Goal: Task Accomplishment & Management: Complete application form

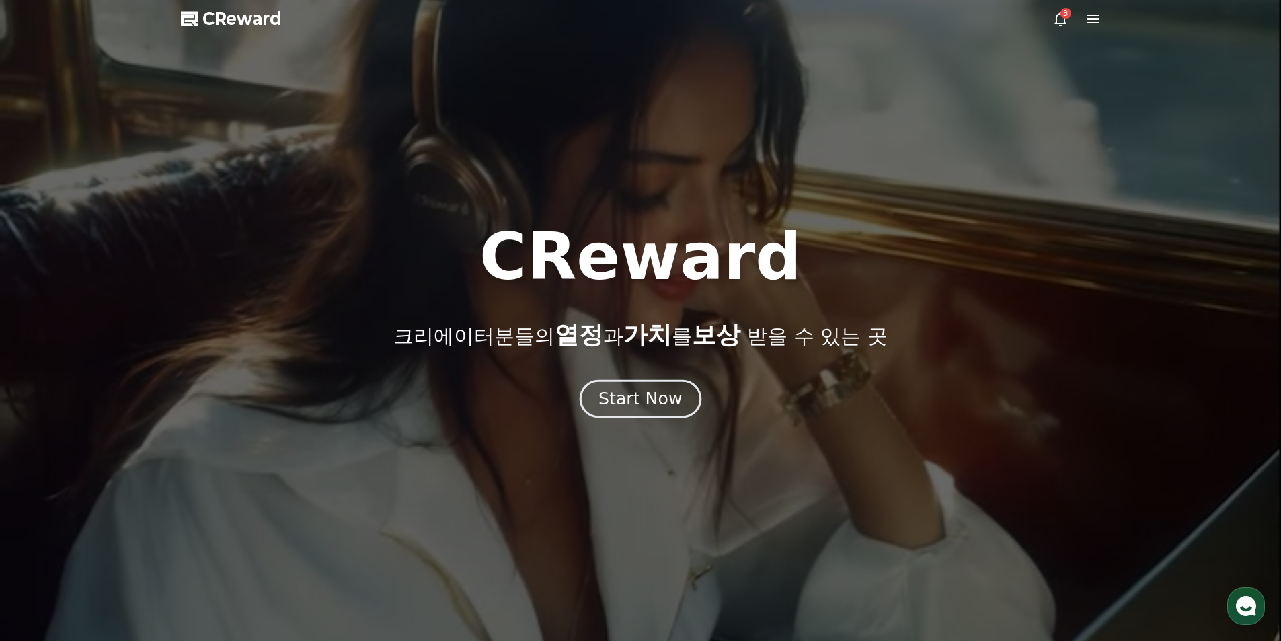
click at [643, 396] on div "Start Now" at bounding box center [640, 398] width 83 height 23
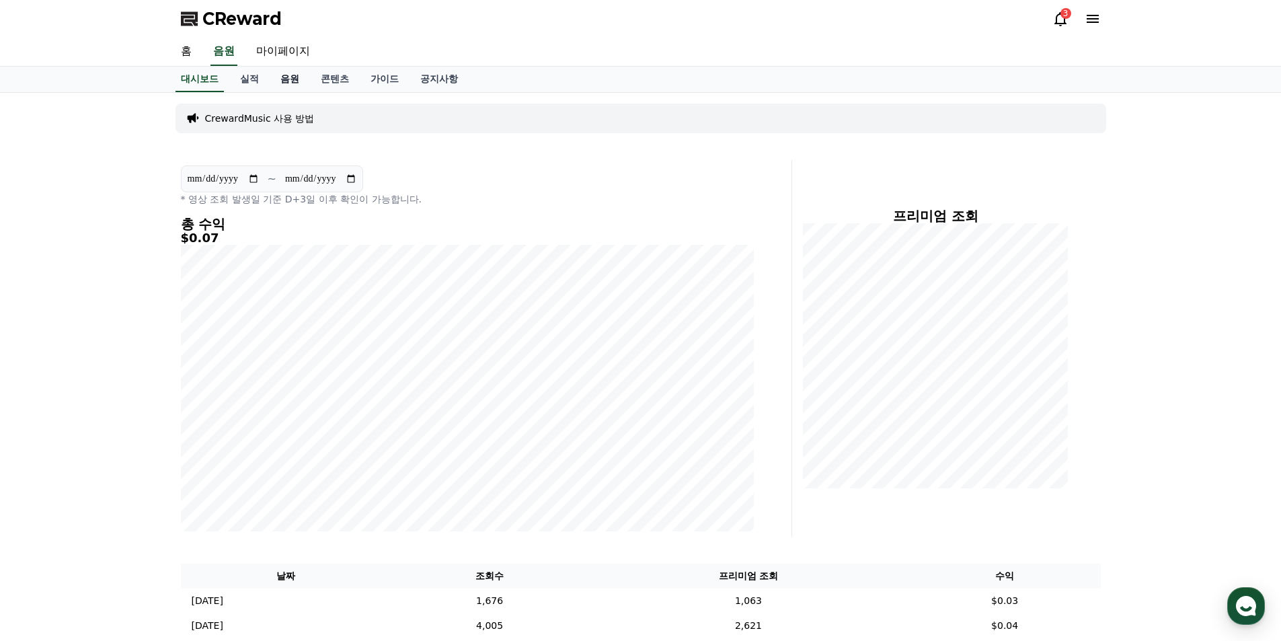
click at [283, 79] on link "음원" at bounding box center [290, 80] width 40 height 26
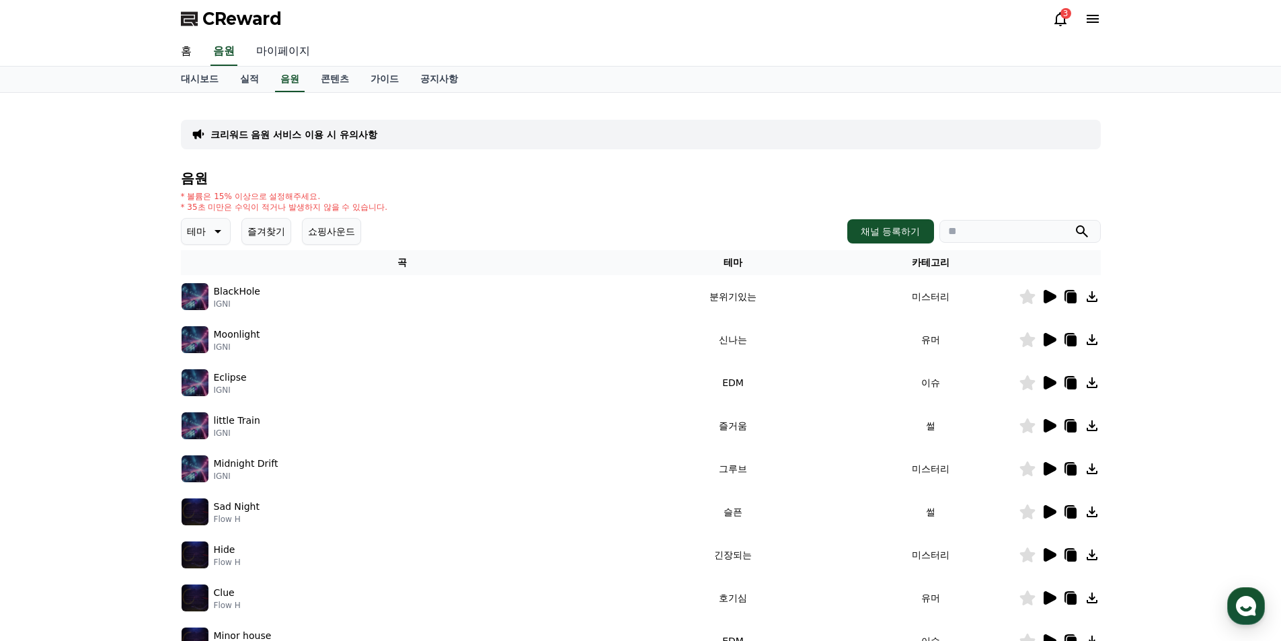
click at [276, 49] on link "마이페이지" at bounding box center [283, 52] width 75 height 28
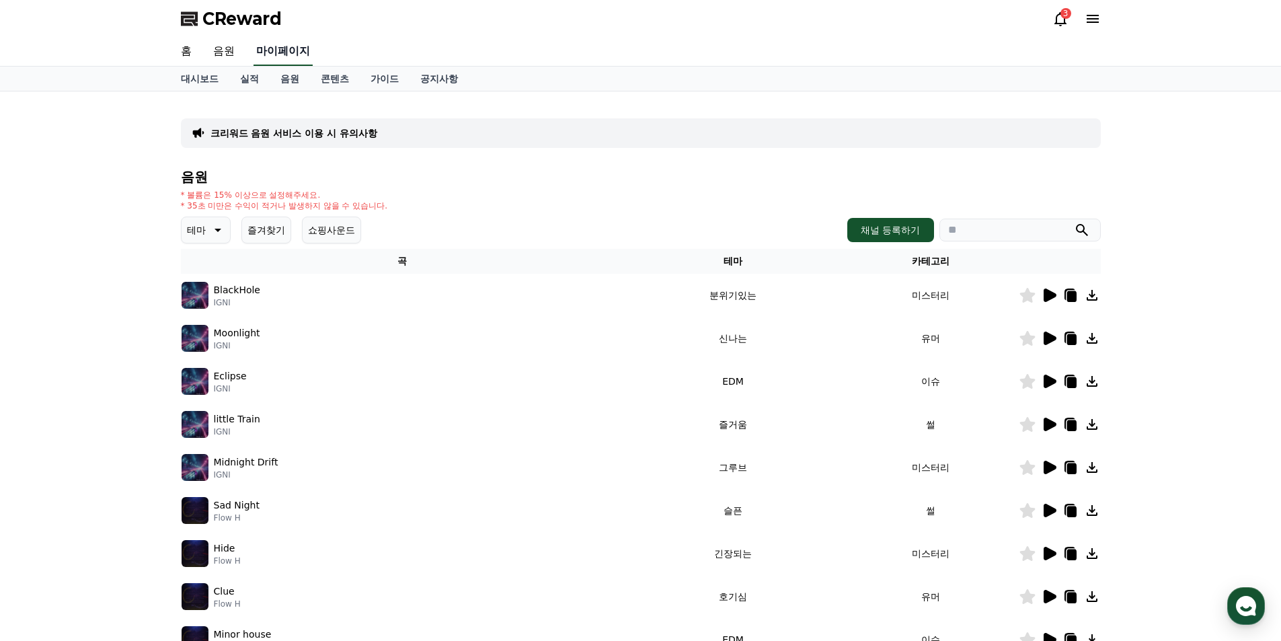
select select "**********"
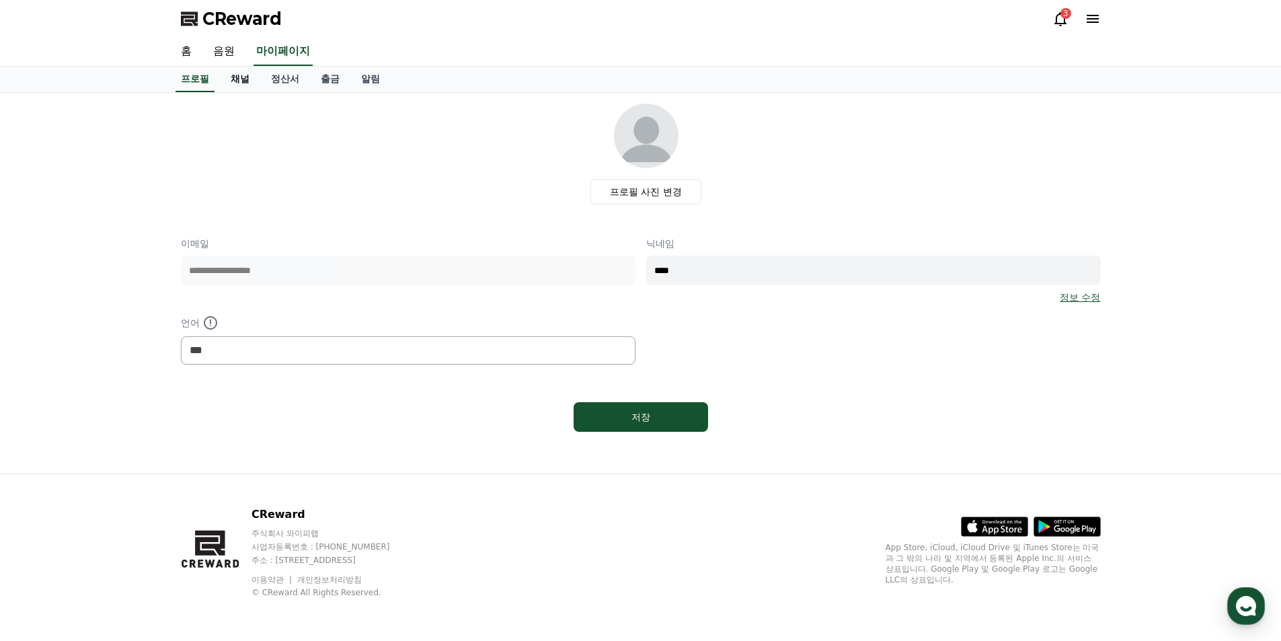
click at [250, 78] on link "채널" at bounding box center [240, 80] width 40 height 26
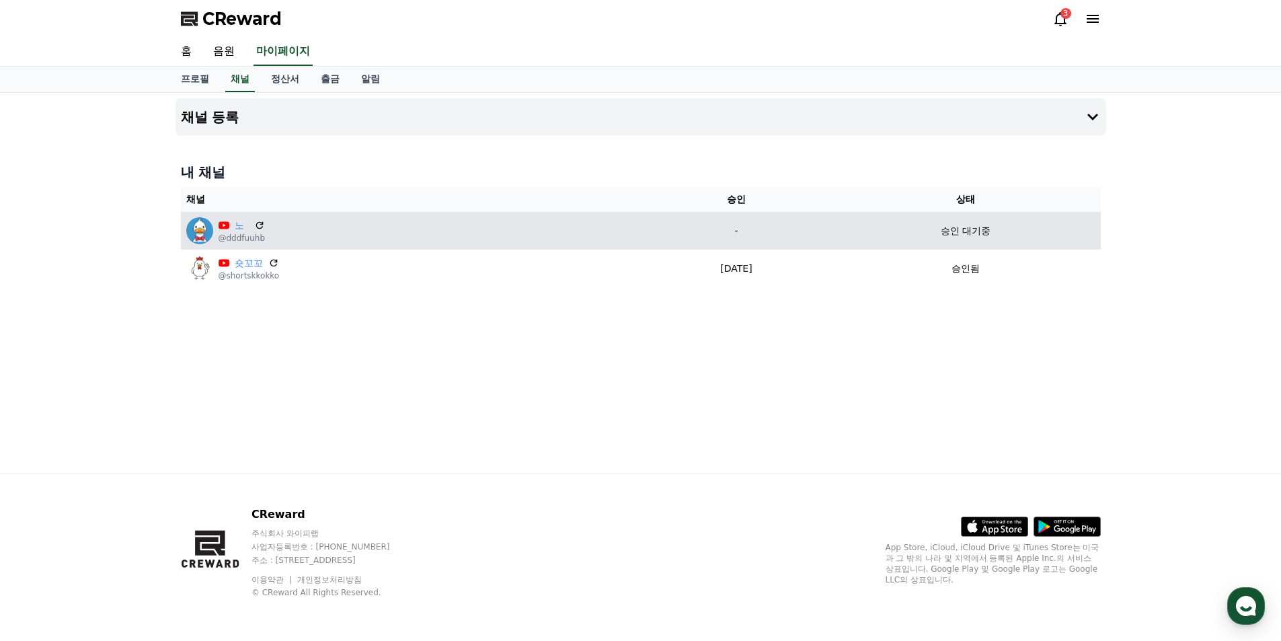
click at [979, 239] on td "승인 대기중" at bounding box center [966, 231] width 270 height 38
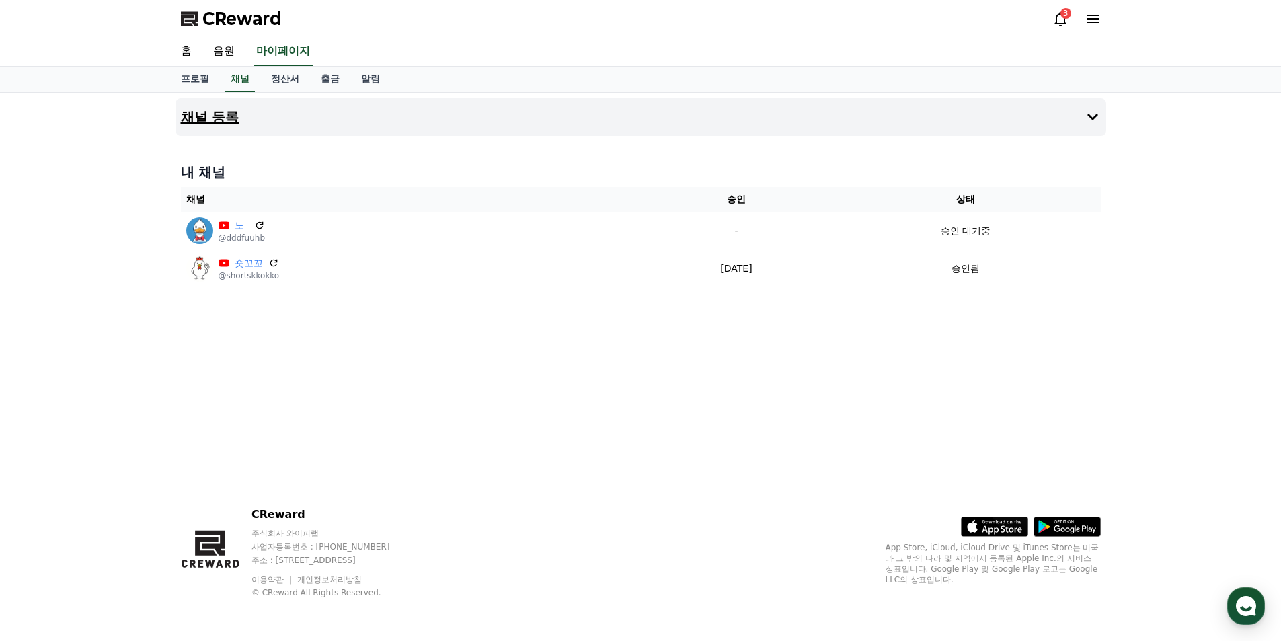
click at [1083, 114] on button "채널 등록" at bounding box center [641, 117] width 931 height 38
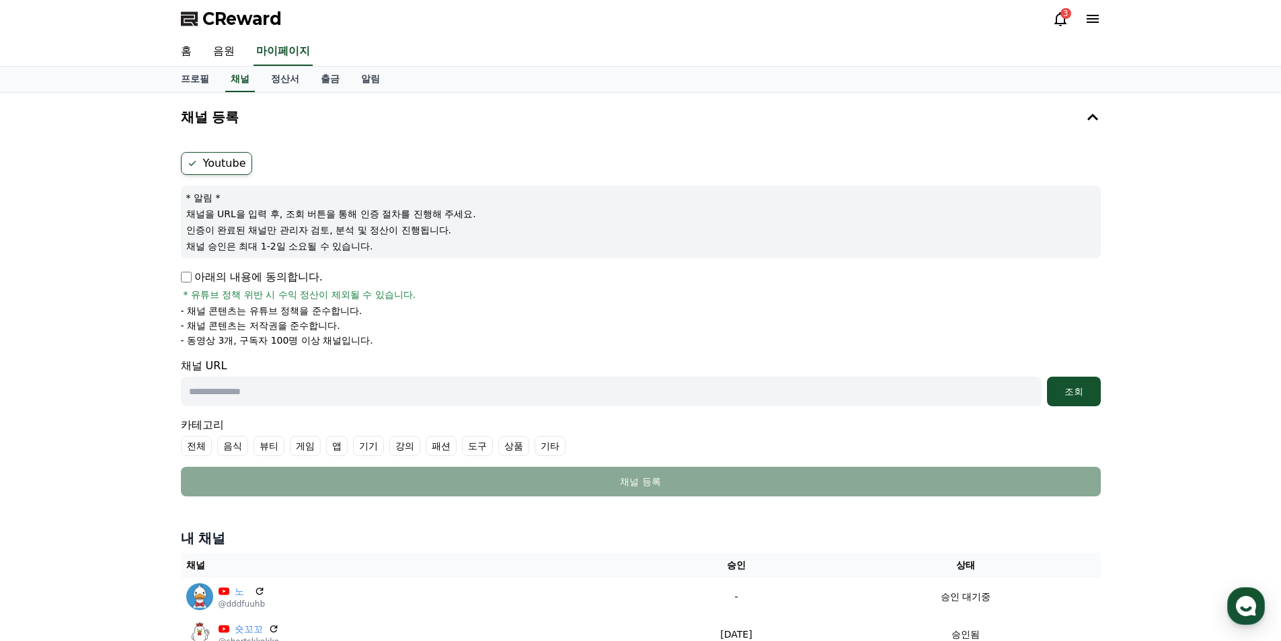
click at [222, 395] on input "text" at bounding box center [611, 392] width 861 height 30
click at [460, 336] on li "- 동영상 3개, 구독자 100명 이상 채널입니다." at bounding box center [641, 340] width 920 height 13
click at [341, 389] on input "text" at bounding box center [611, 392] width 861 height 30
type input "**********"
drag, startPoint x: 480, startPoint y: 387, endPoint x: 81, endPoint y: 354, distance: 400.2
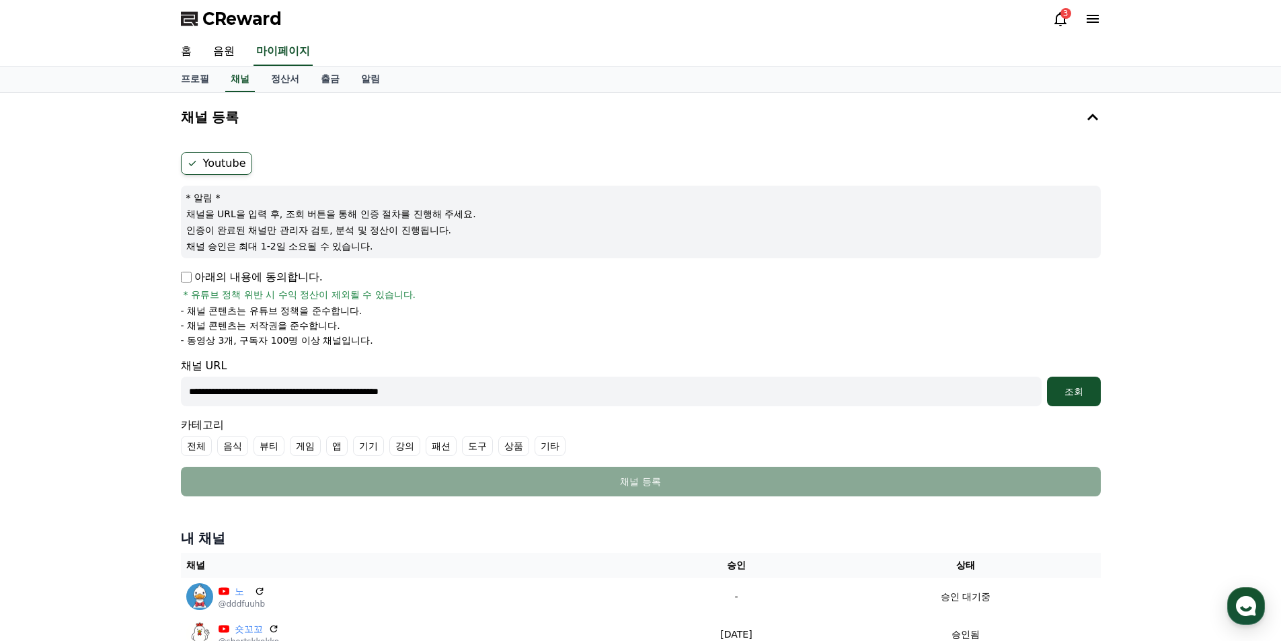
click at [69, 370] on div "**********" at bounding box center [640, 378] width 1281 height 571
click at [560, 379] on input "text" at bounding box center [611, 392] width 861 height 30
paste input "**********"
type input "**********"
click at [487, 326] on li "- 채널 콘텐츠는 저작권을 준수합니다." at bounding box center [641, 325] width 920 height 13
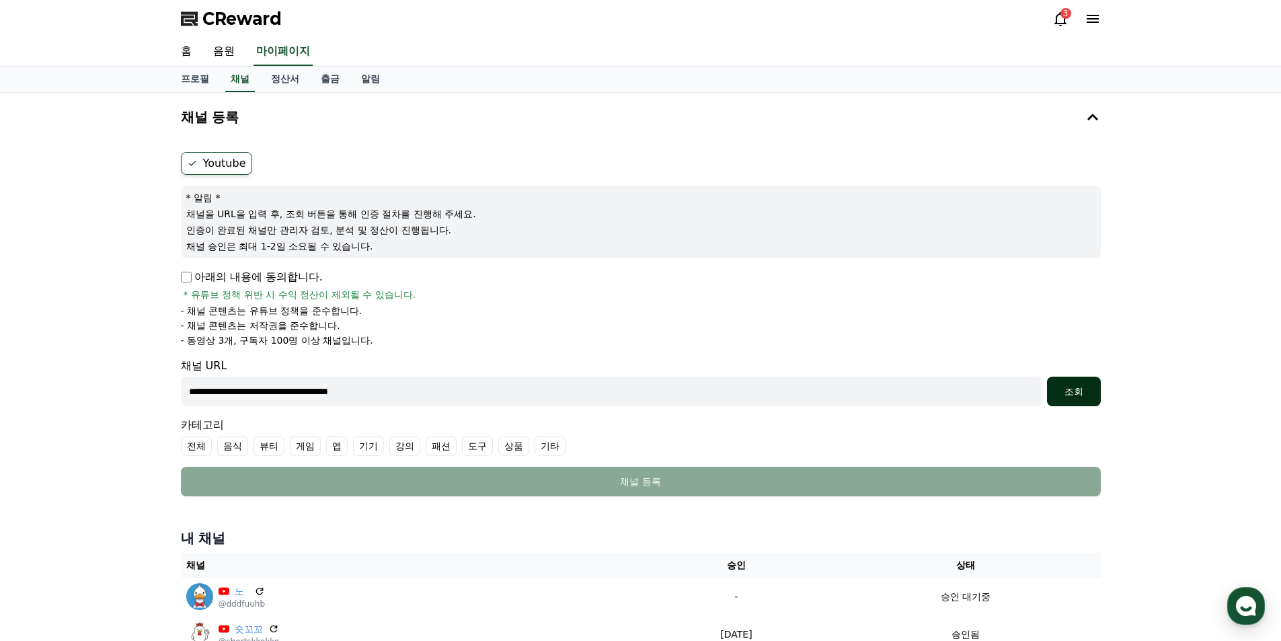
click at [1082, 393] on div "조회" at bounding box center [1074, 391] width 43 height 13
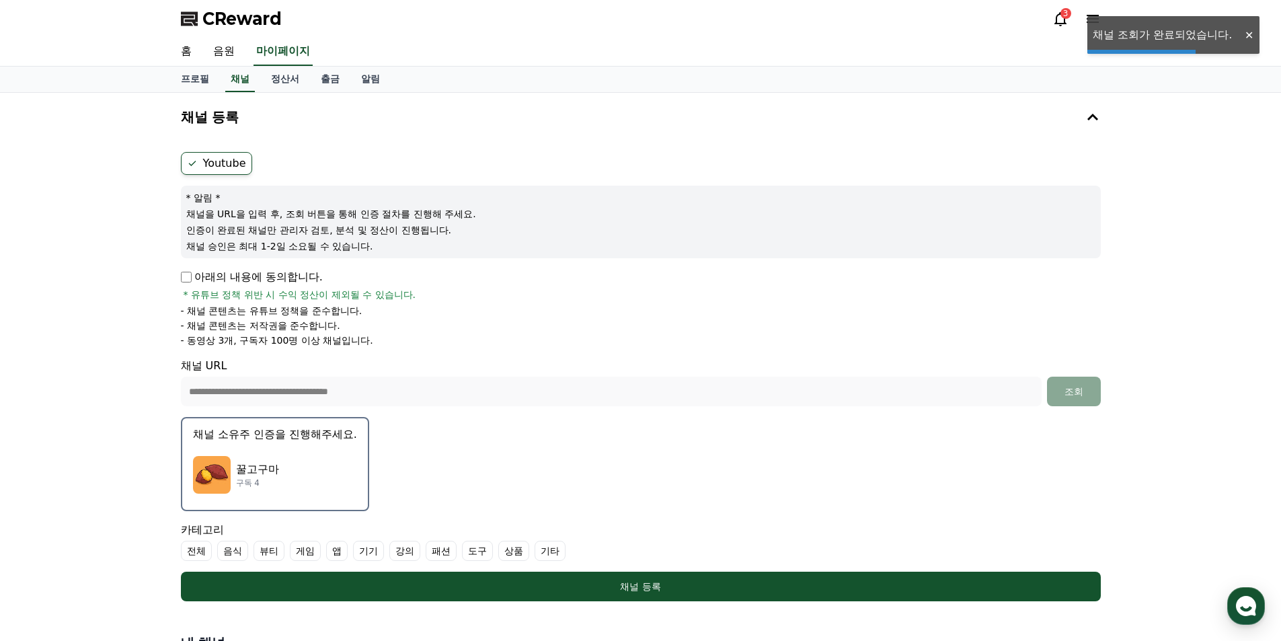
click at [278, 472] on p "꿀고구마" at bounding box center [257, 469] width 43 height 16
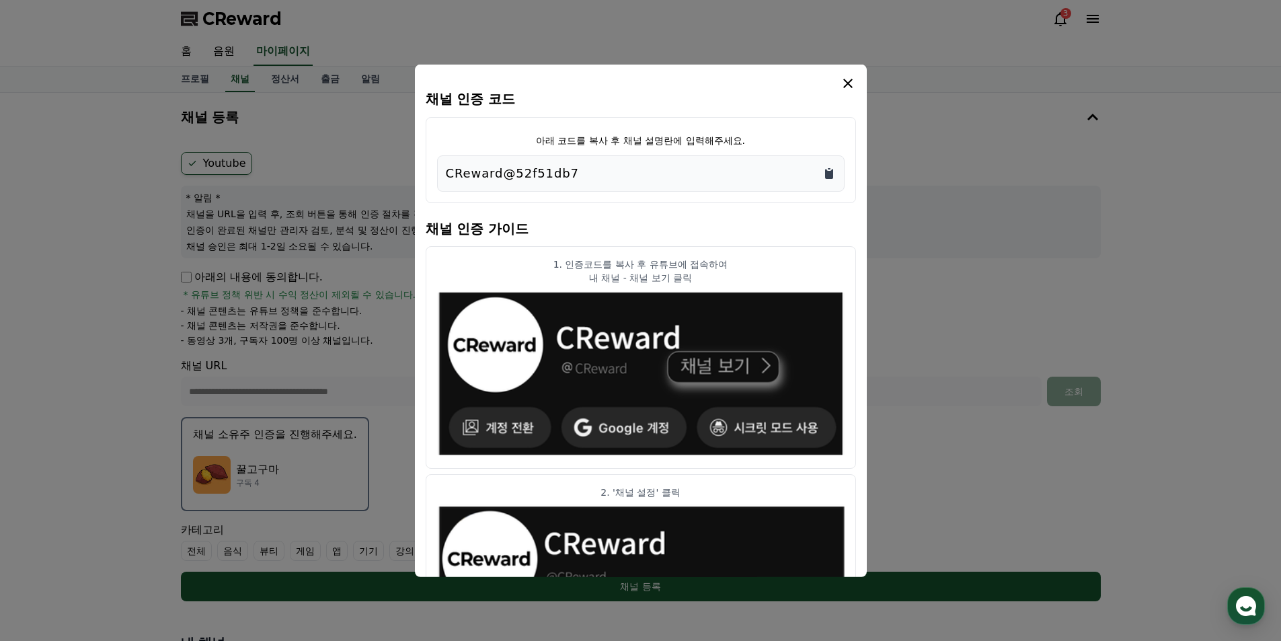
click at [828, 174] on icon "Copy to clipboard" at bounding box center [829, 173] width 8 height 10
click at [850, 82] on icon "modal" at bounding box center [848, 83] width 16 height 16
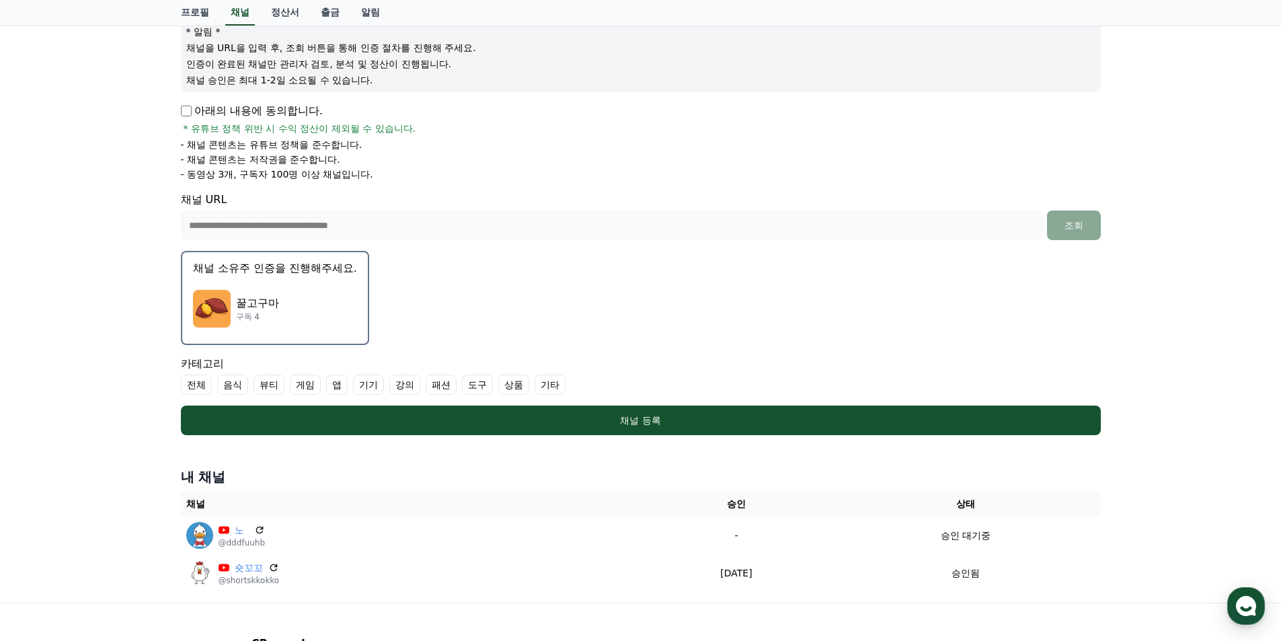
scroll to position [202, 0]
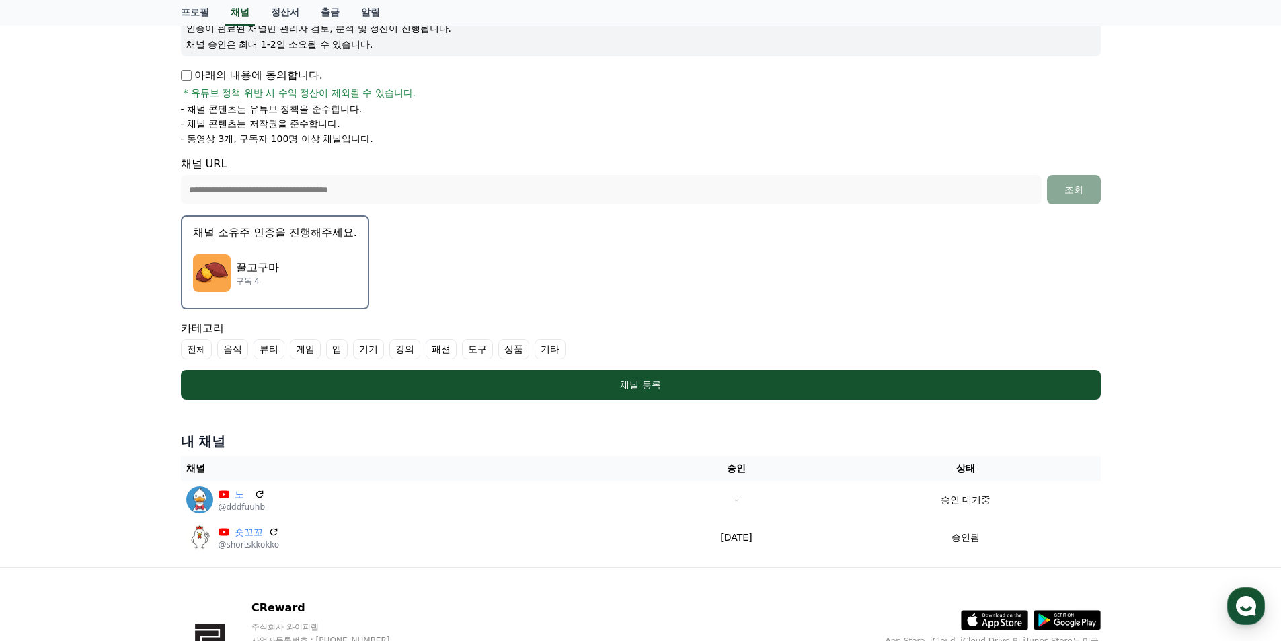
click at [267, 260] on p "꿀고구마" at bounding box center [257, 268] width 43 height 16
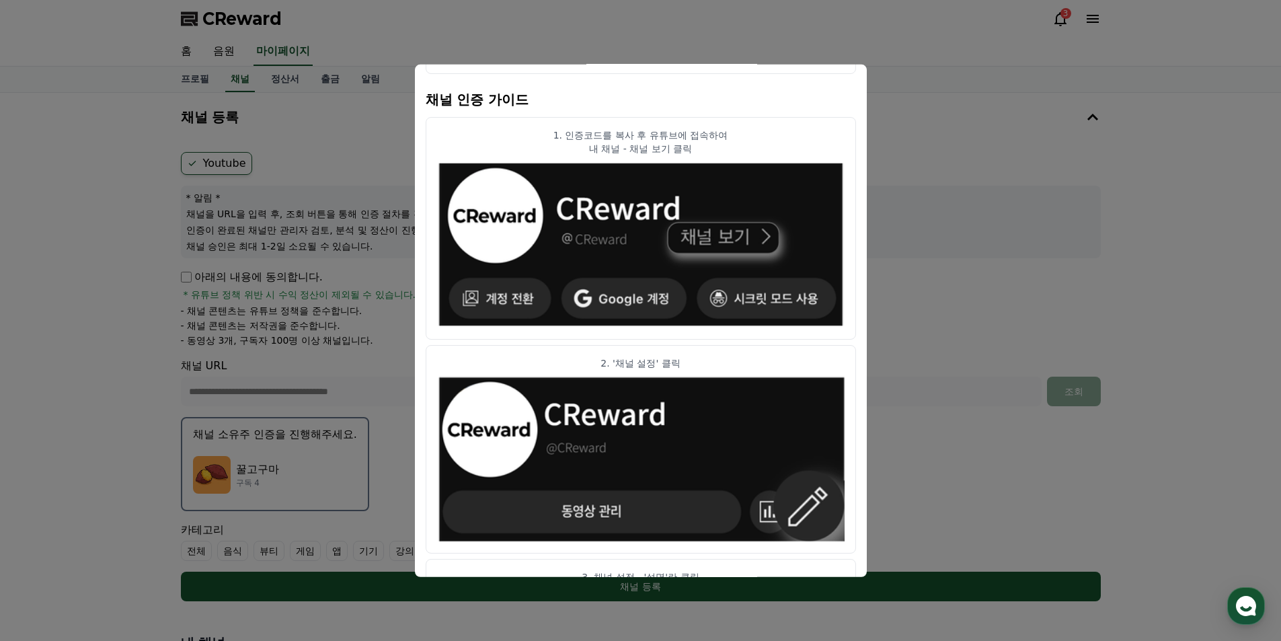
scroll to position [0, 0]
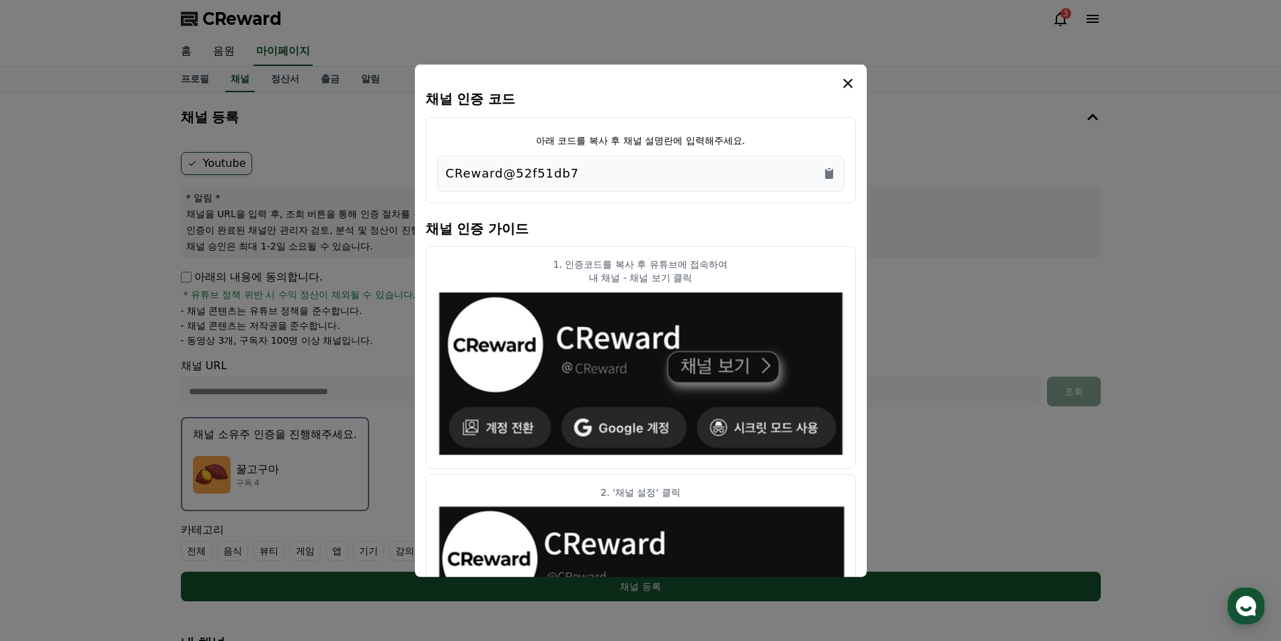
click at [845, 89] on icon "modal" at bounding box center [848, 83] width 16 height 16
click at [1196, 361] on div "**********" at bounding box center [640, 431] width 1281 height 676
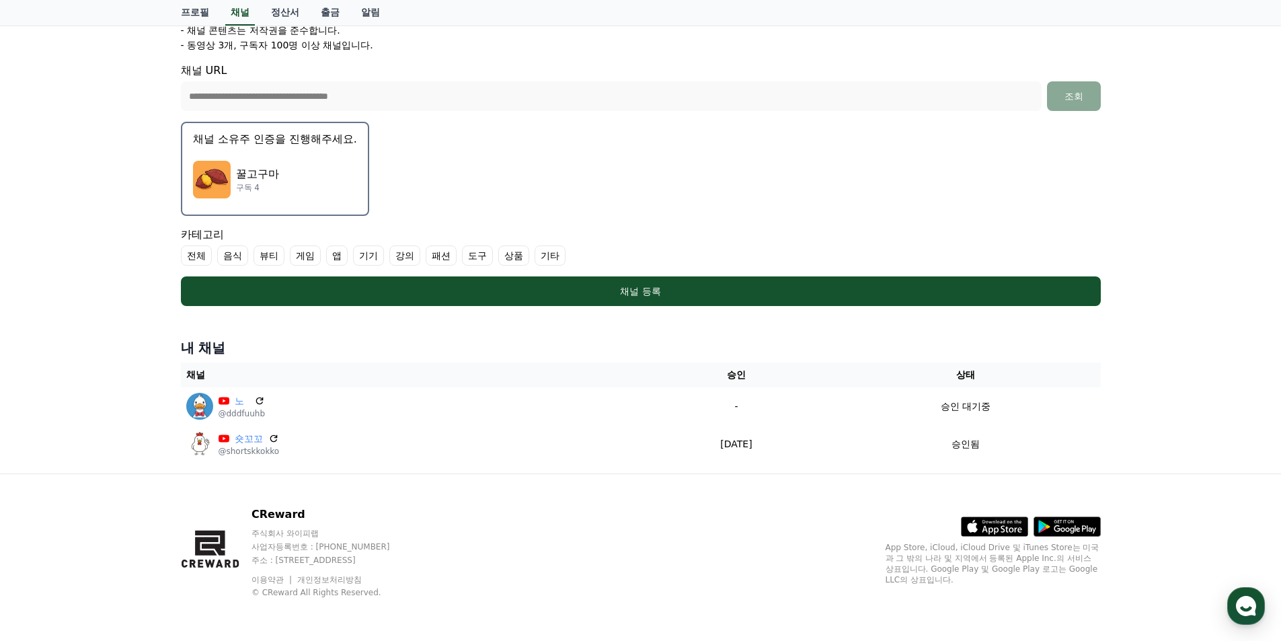
scroll to position [228, 0]
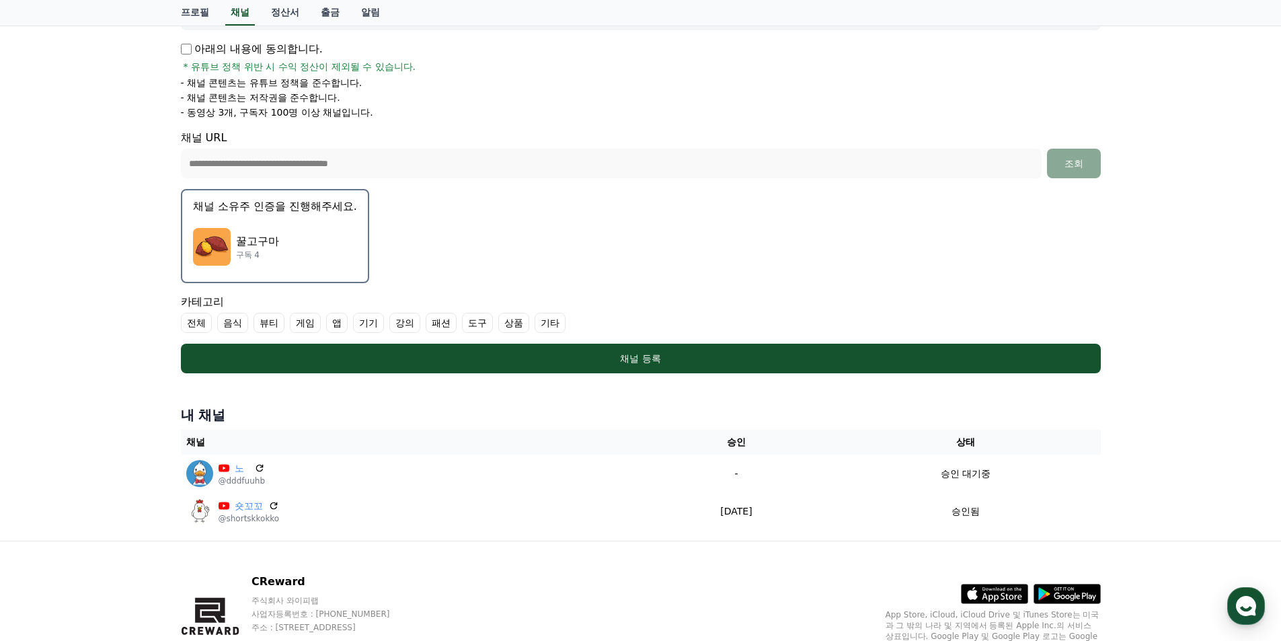
click at [296, 245] on div "꿀고구마 구독 4" at bounding box center [275, 247] width 164 height 54
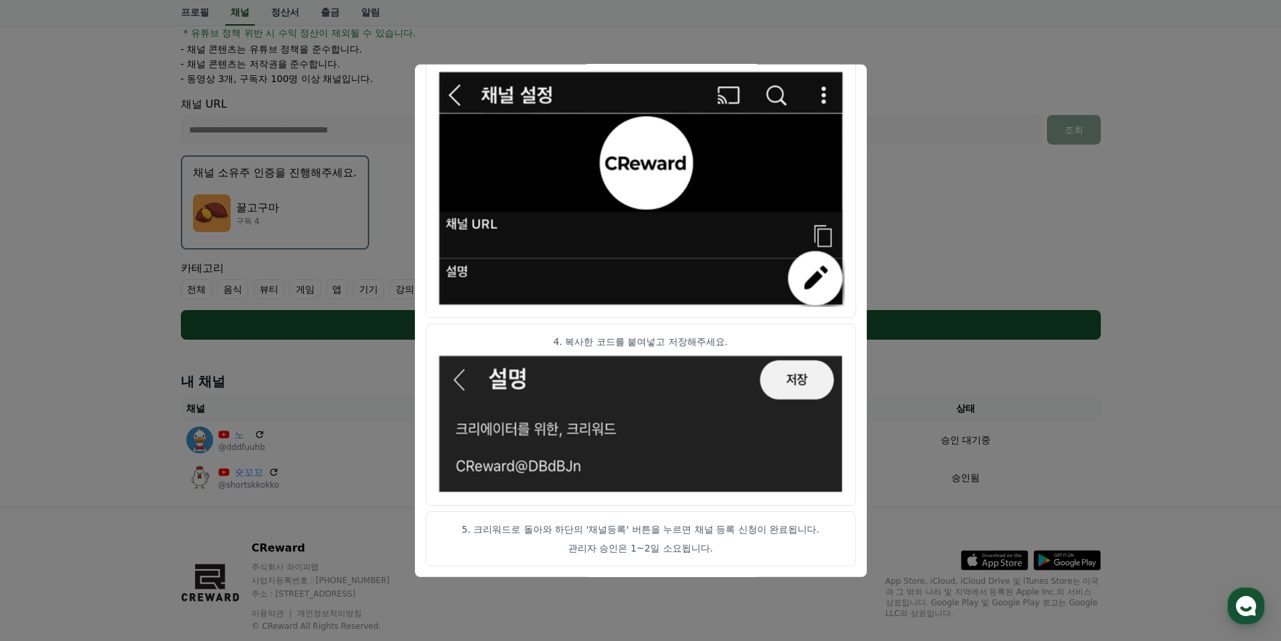
scroll to position [295, 0]
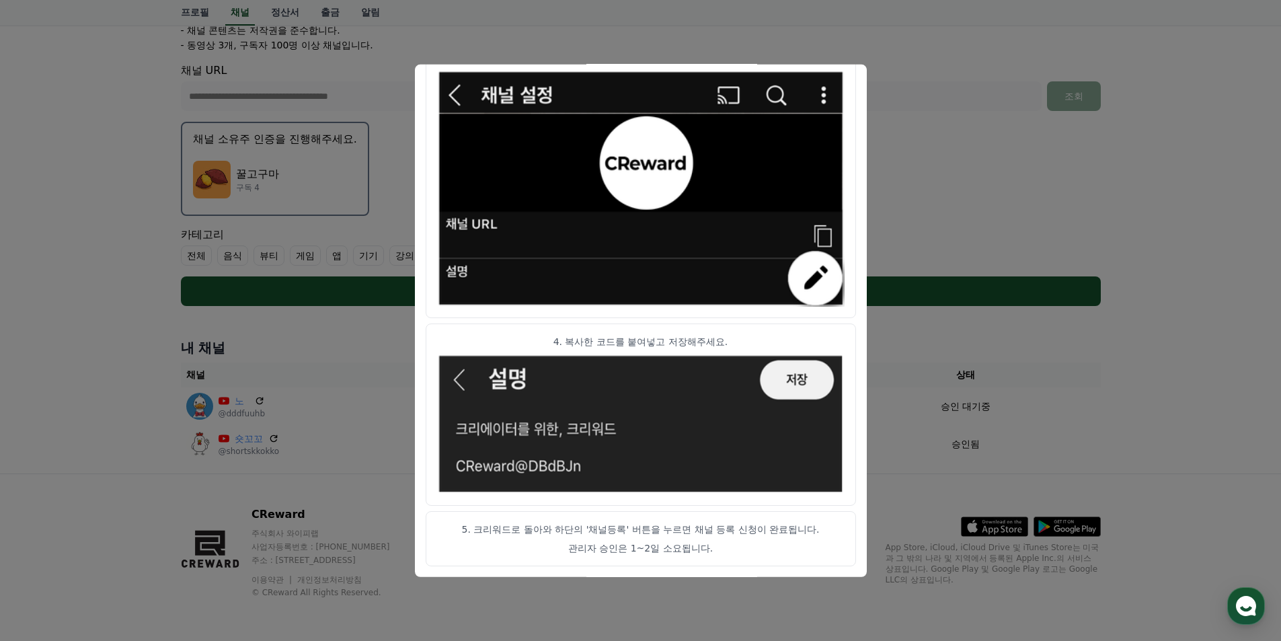
click at [616, 535] on p "5. 크리워드로 돌아와 하단의 '채널등록' 버튼을 누르면 채널 등록 신청이 완료됩니다." at bounding box center [641, 529] width 408 height 13
click at [1053, 361] on button "close modal" at bounding box center [640, 320] width 1281 height 641
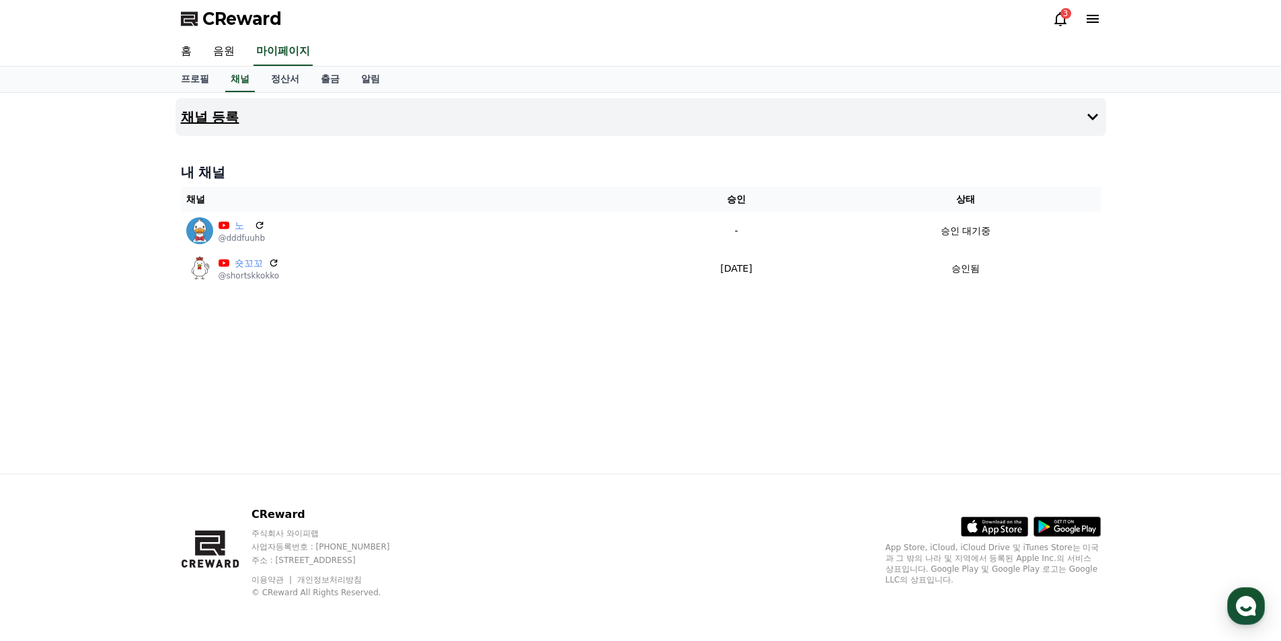
click at [1096, 120] on icon at bounding box center [1093, 117] width 16 height 16
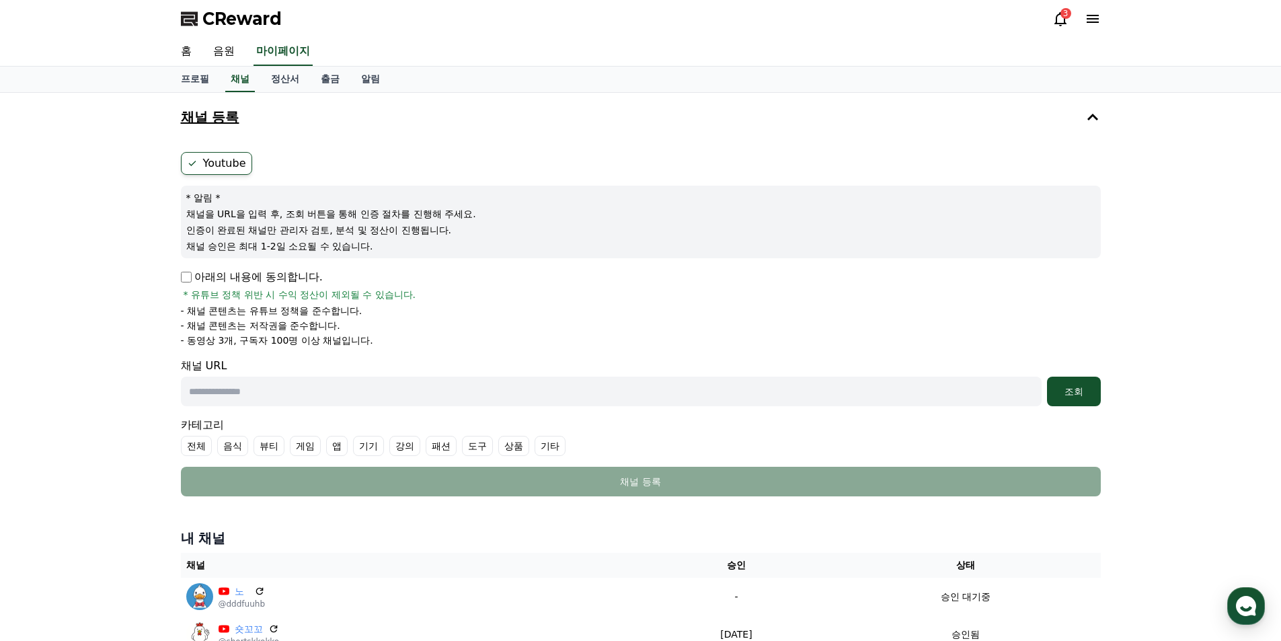
click at [176, 275] on div "Youtube * 알림 * 채널을 URL을 입력 후, 조회 버튼을 통해 인증 절차를 진행해 주세요. 인증이 완료된 채널만 관리자 검토, 분석 …" at bounding box center [641, 324] width 931 height 355
click at [282, 400] on input "text" at bounding box center [611, 392] width 861 height 30
paste input "**********"
click at [1059, 389] on div "조회" at bounding box center [1074, 391] width 43 height 13
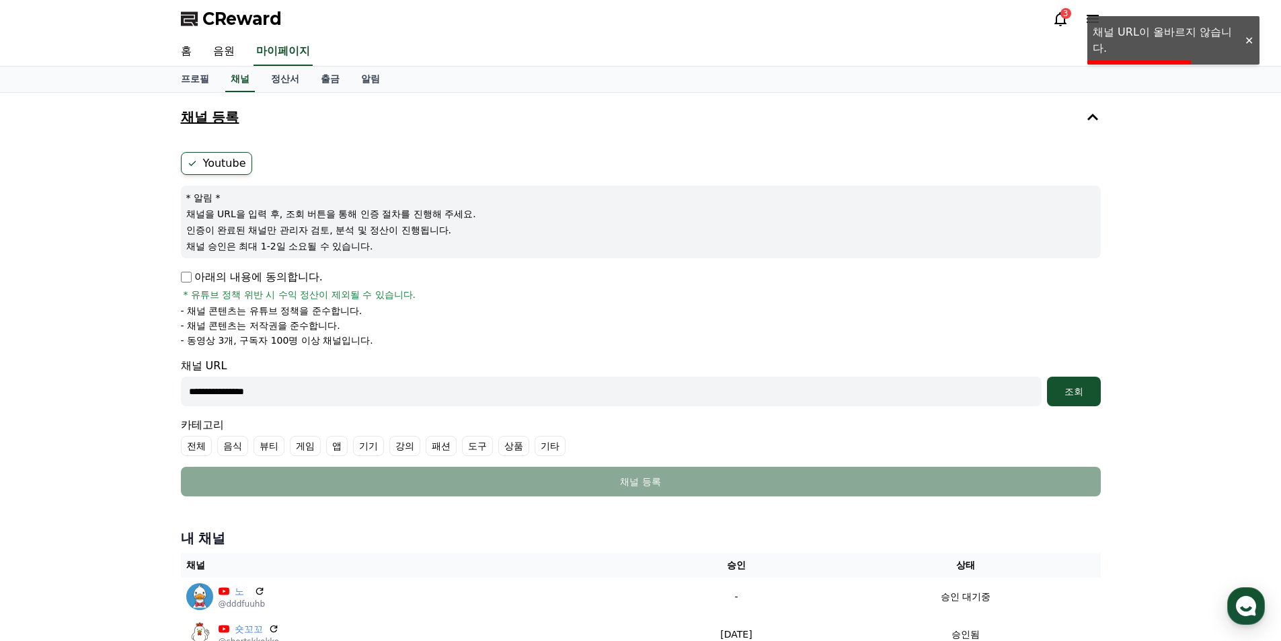
drag, startPoint x: 367, startPoint y: 386, endPoint x: 0, endPoint y: 382, distance: 367.3
click at [0, 382] on div "**********" at bounding box center [640, 378] width 1281 height 571
paste input "**********"
type input "**********"
click at [1047, 377] on button "조회" at bounding box center [1074, 392] width 54 height 30
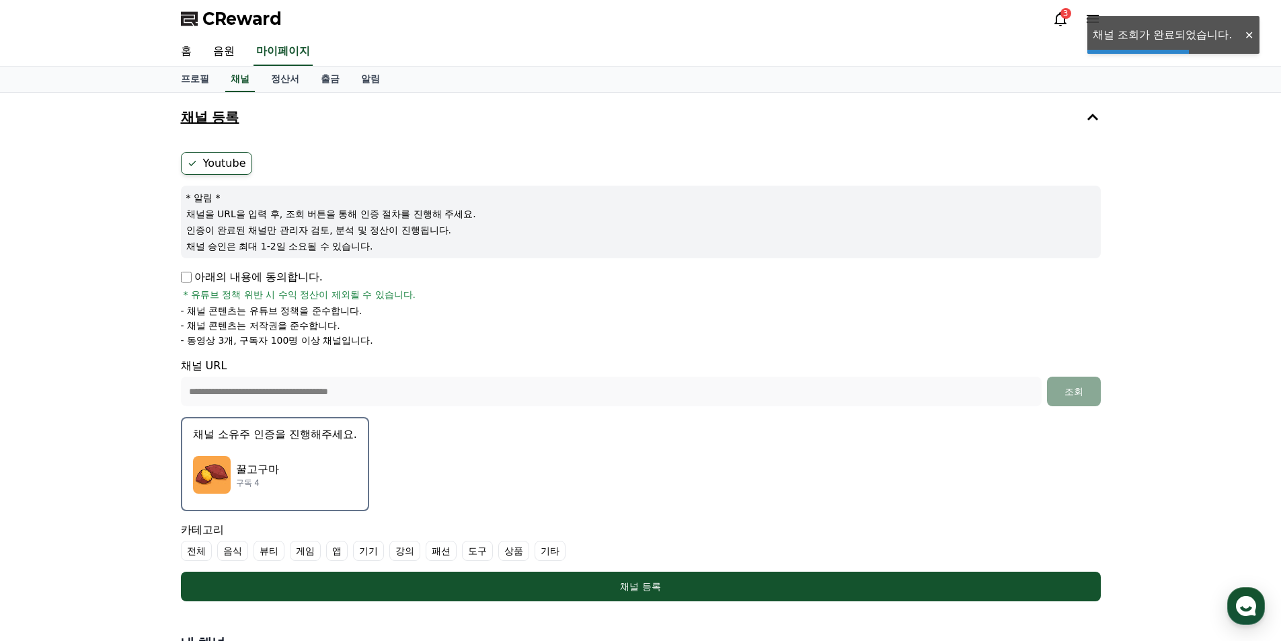
click at [236, 473] on p "꿀고구마" at bounding box center [257, 469] width 43 height 16
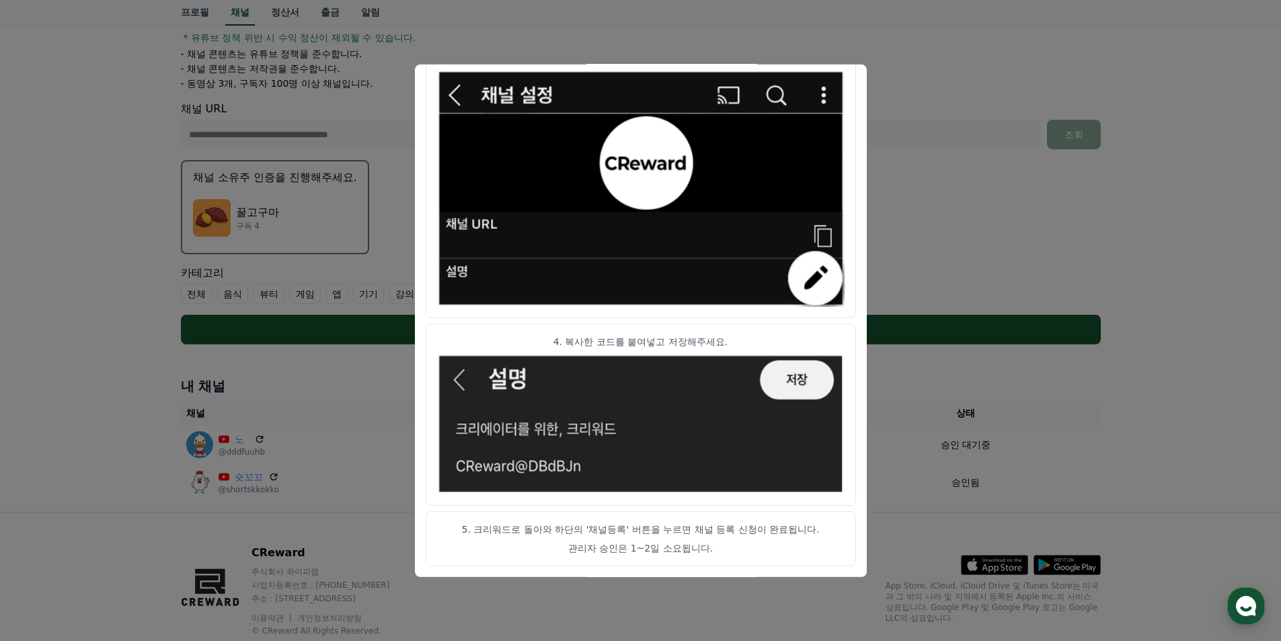
scroll to position [295, 0]
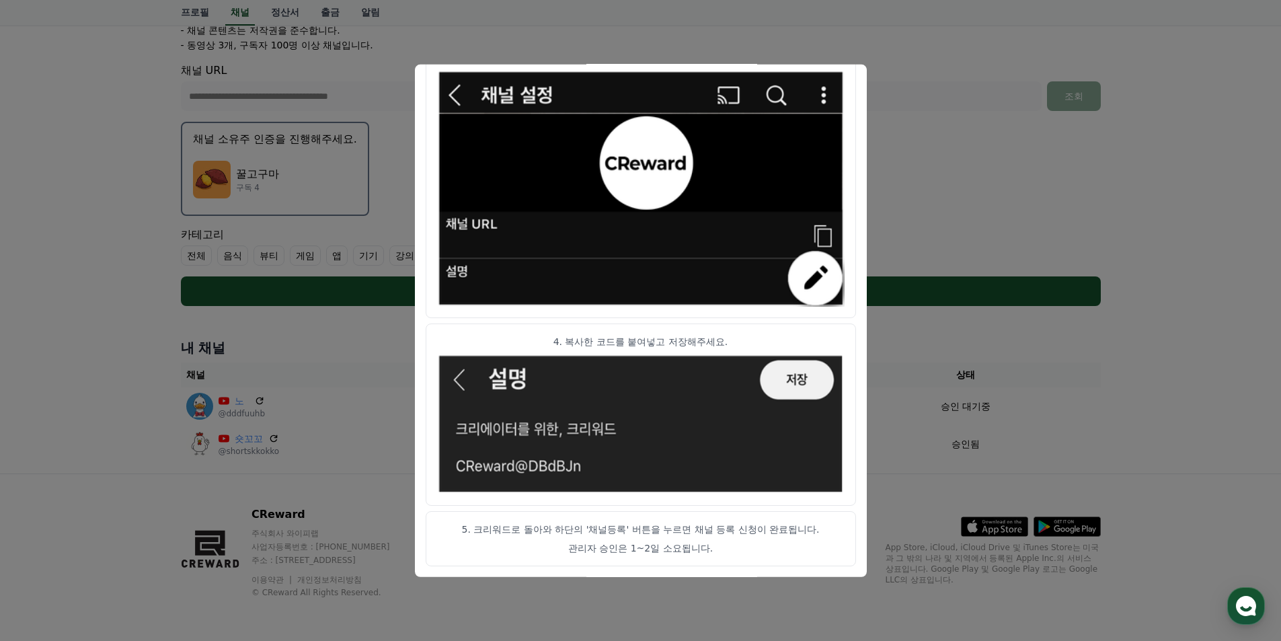
click at [619, 535] on p "5. 크리워드로 돌아와 하단의 '채널등록' 버튼을 누르면 채널 등록 신청이 완료됩니다." at bounding box center [641, 529] width 408 height 13
click at [620, 541] on p "관리자 승인은 1~2일 소요됩니다." at bounding box center [641, 547] width 408 height 13
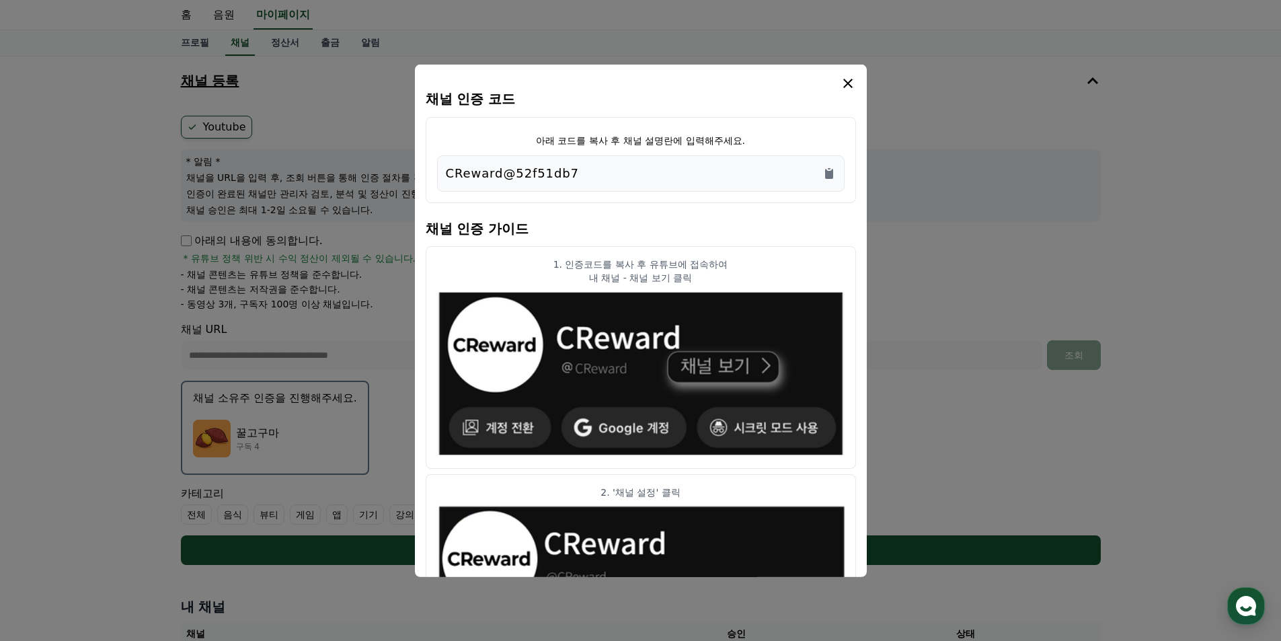
scroll to position [26, 0]
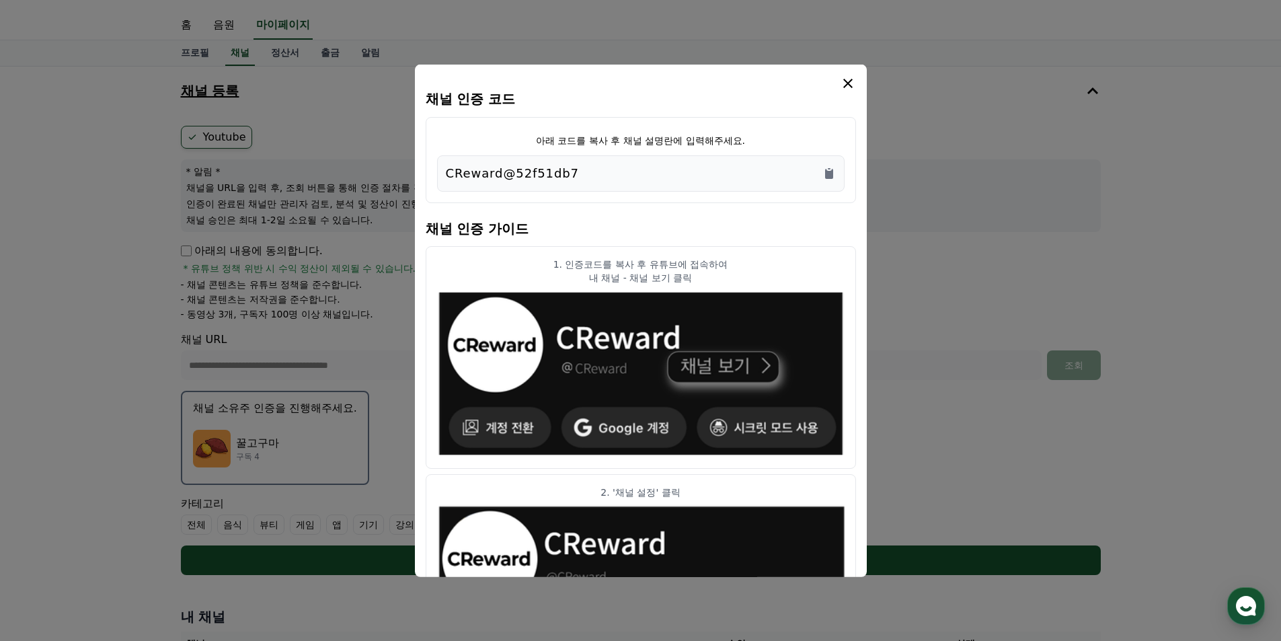
click at [597, 177] on div "CReward@52f51db7" at bounding box center [641, 172] width 390 height 19
drag, startPoint x: 588, startPoint y: 180, endPoint x: 589, endPoint y: 258, distance: 77.4
click at [587, 183] on div "CReward@52f51db7" at bounding box center [641, 173] width 408 height 36
click at [589, 258] on p "1. 인증코드를 복사 후 유튜브에 접속하여" at bounding box center [641, 263] width 408 height 13
click at [590, 264] on p "1. 인증코드를 복사 후 유튜브에 접속하여" at bounding box center [641, 263] width 408 height 13
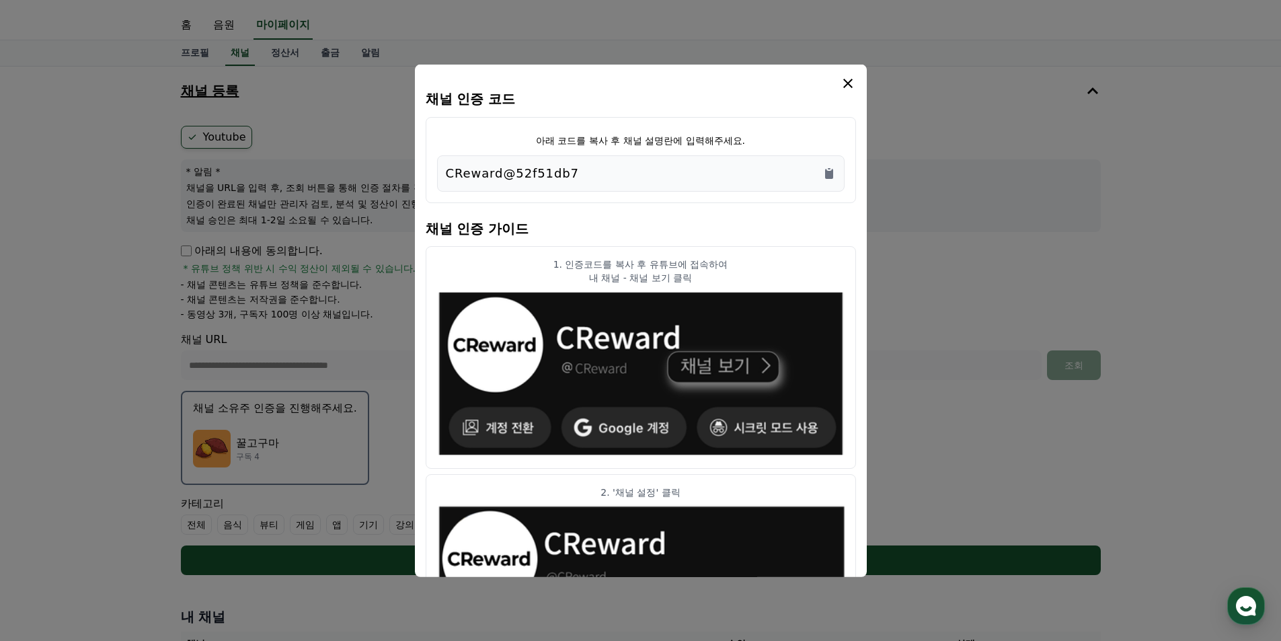
click at [696, 243] on h4 "채널 인증 가이드" at bounding box center [641, 227] width 430 height 38
click at [855, 90] on icon "modal" at bounding box center [848, 83] width 16 height 16
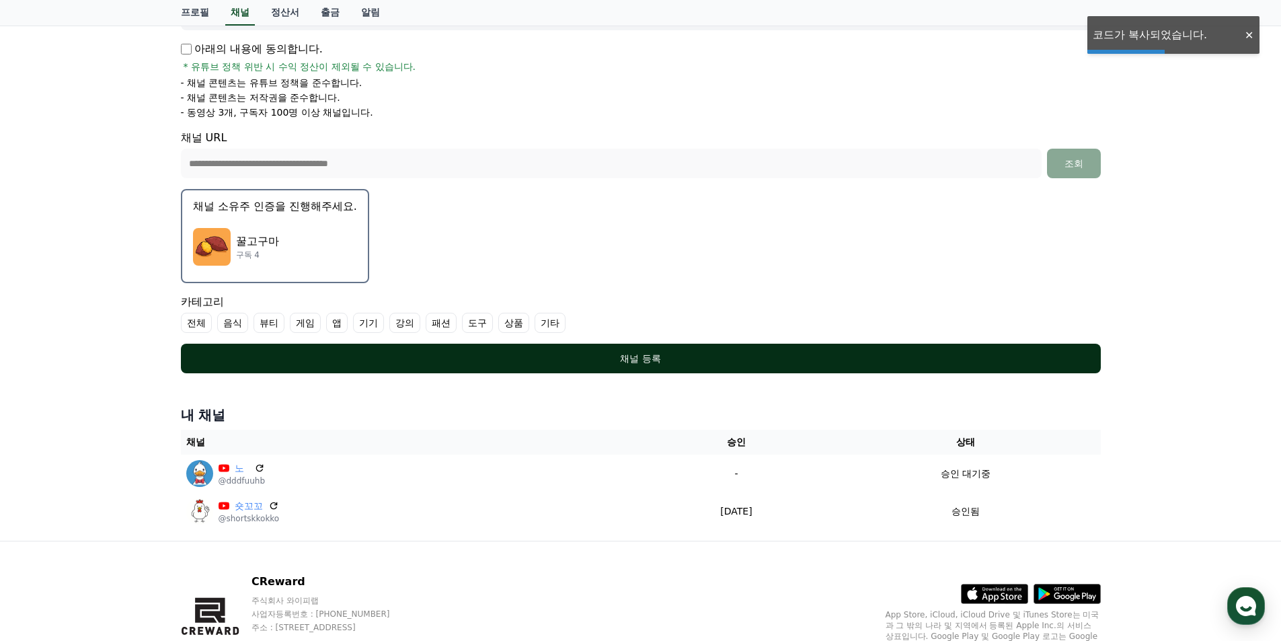
scroll to position [295, 0]
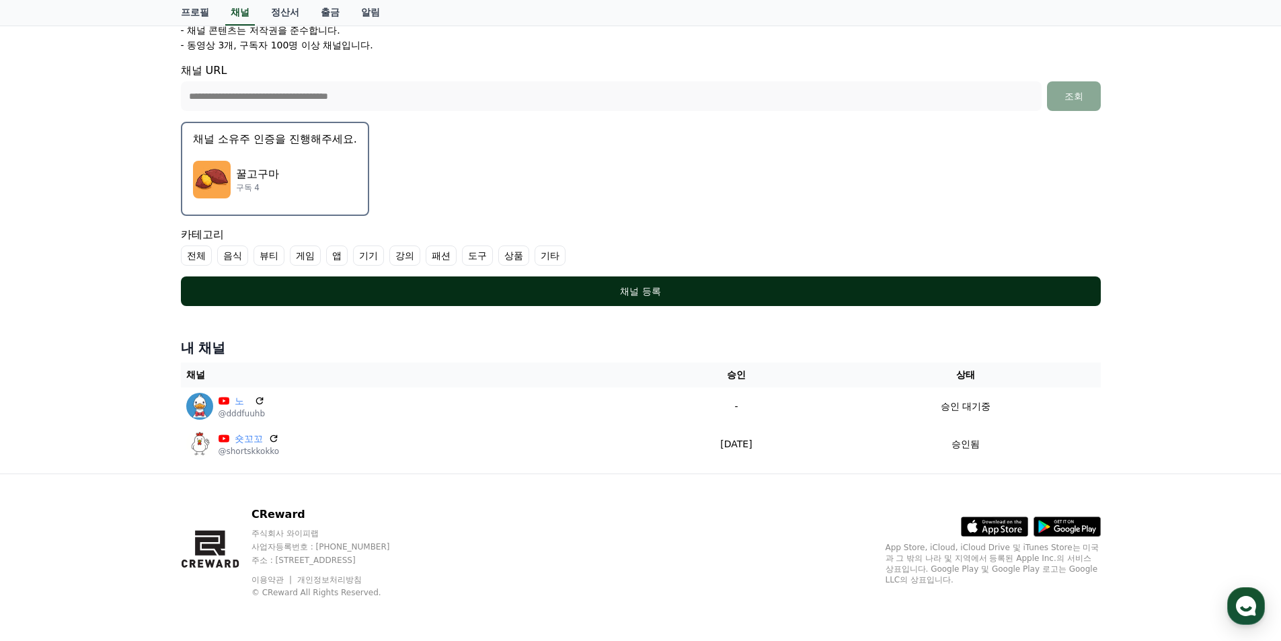
click at [634, 289] on div "채널 등록" at bounding box center [641, 291] width 866 height 13
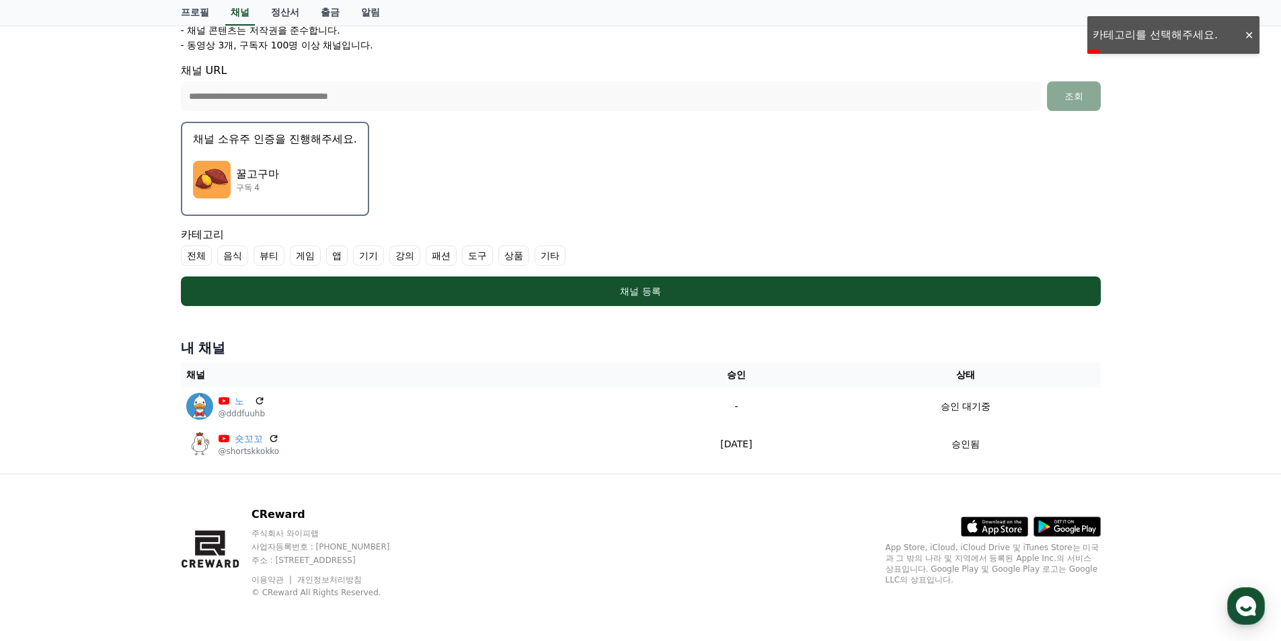
click at [313, 256] on label "게임" at bounding box center [305, 256] width 31 height 20
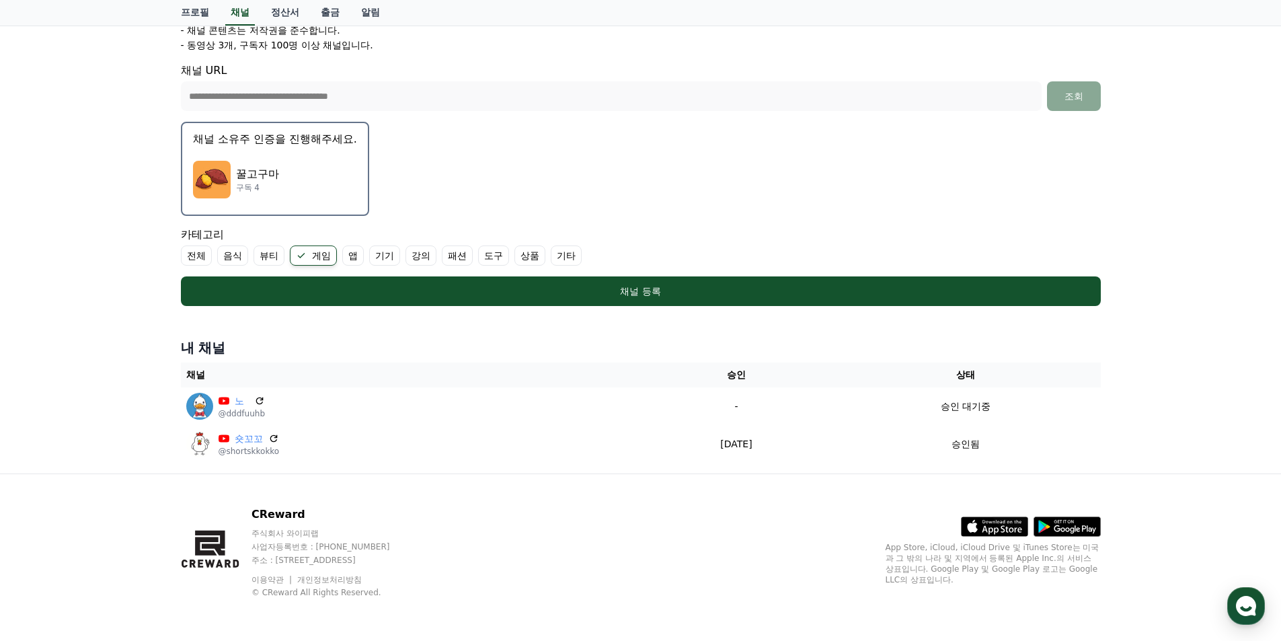
click at [577, 260] on label "기타" at bounding box center [566, 256] width 31 height 20
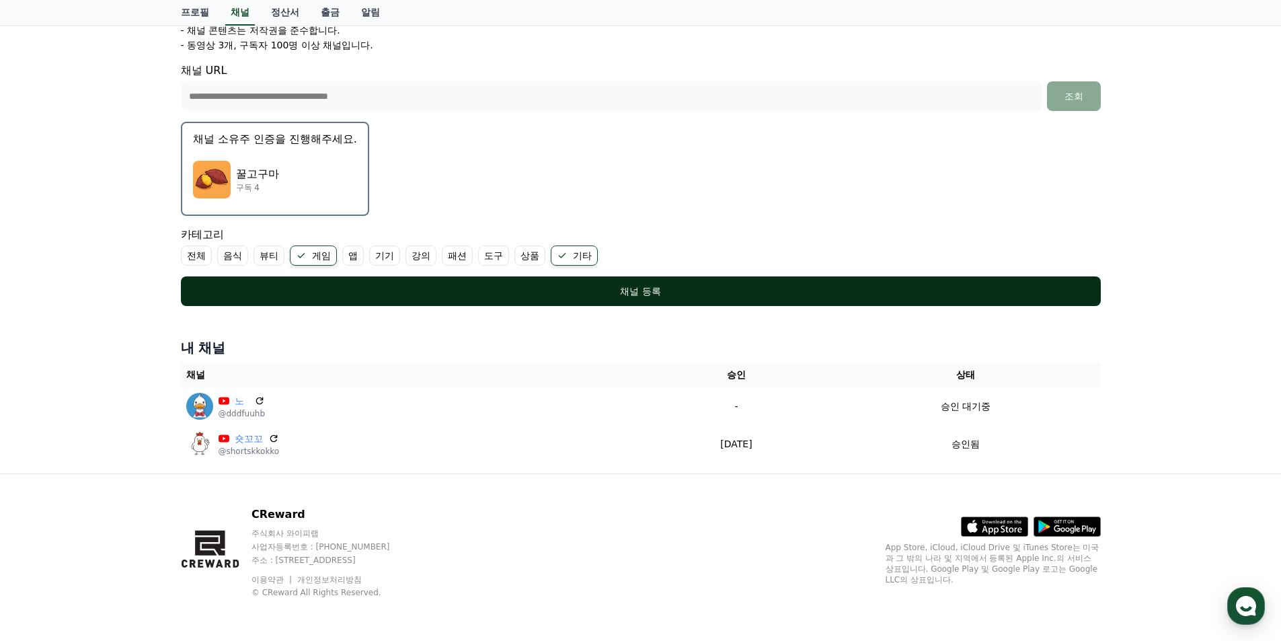
click at [490, 290] on div "채널 등록" at bounding box center [641, 291] width 866 height 13
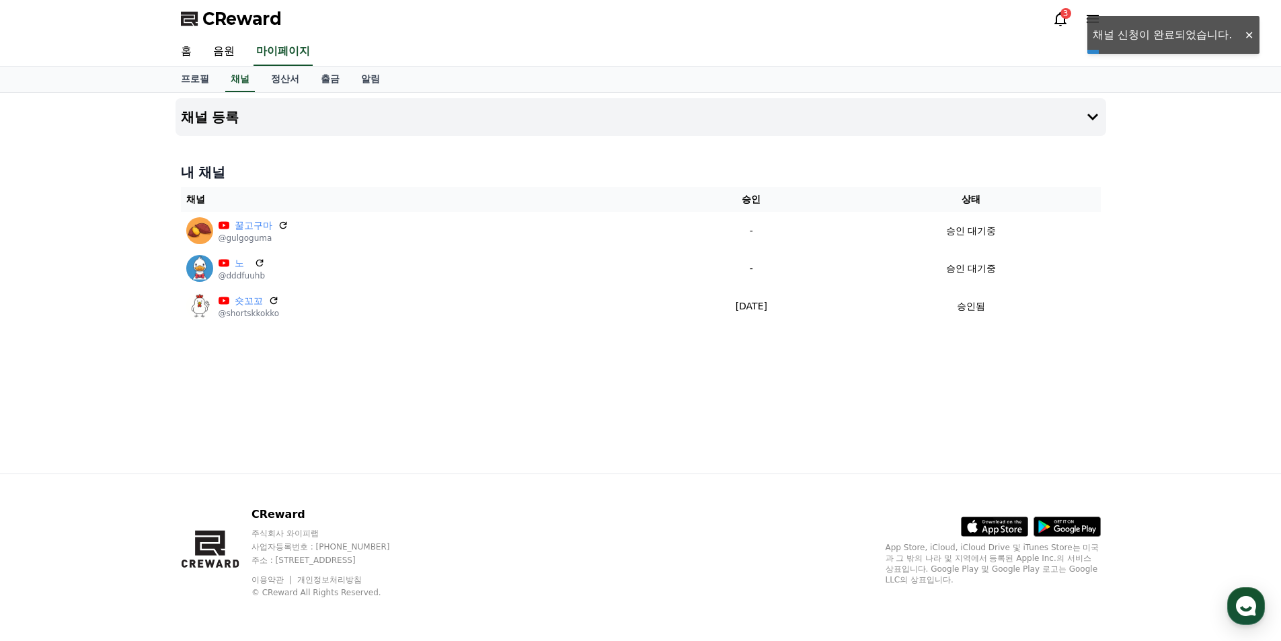
click at [1249, 35] on div at bounding box center [1249, 35] width 22 height 13
